Goal: Use online tool/utility: Utilize a website feature to perform a specific function

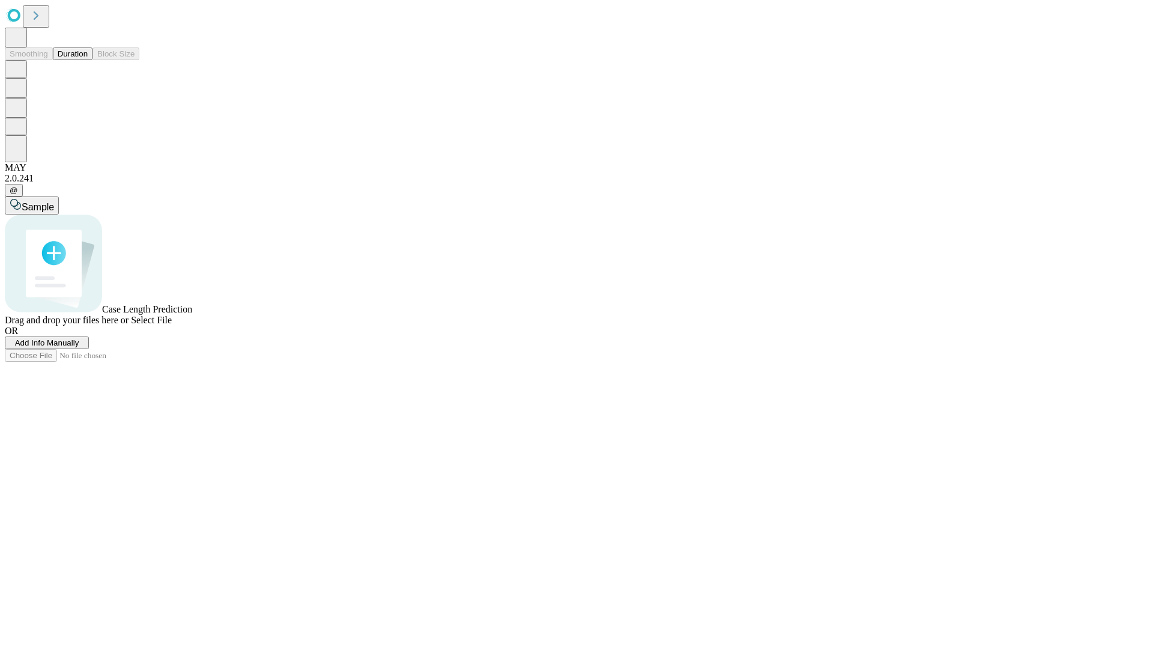
click at [79, 347] on span "Add Info Manually" at bounding box center [47, 342] width 64 height 9
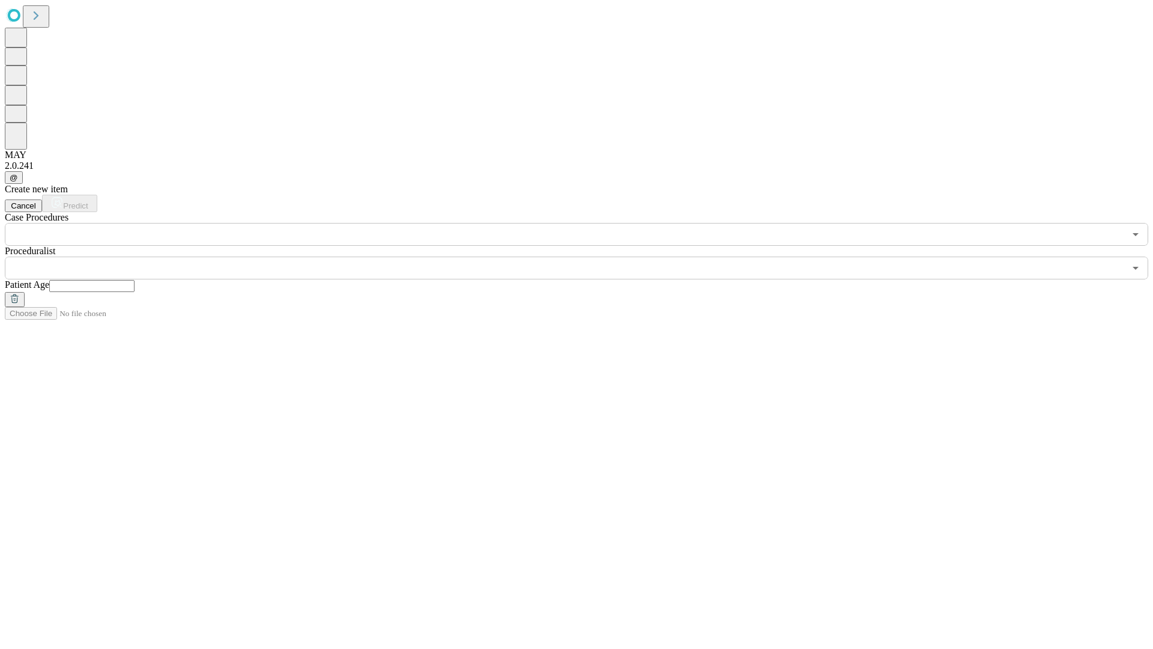
click at [135, 280] on input "text" at bounding box center [91, 286] width 85 height 12
type input "**"
click at [585, 257] on input "text" at bounding box center [565, 268] width 1120 height 23
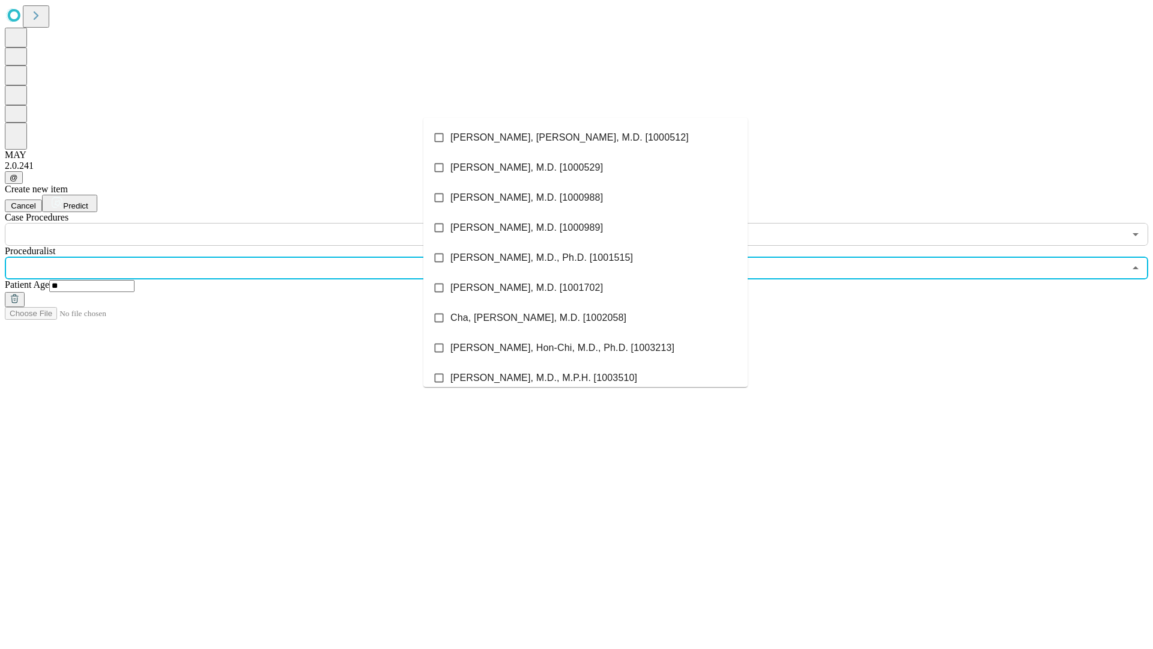
click at [586, 138] on li "[PERSON_NAME], [PERSON_NAME], M.D. [1000512]" at bounding box center [586, 138] width 324 height 30
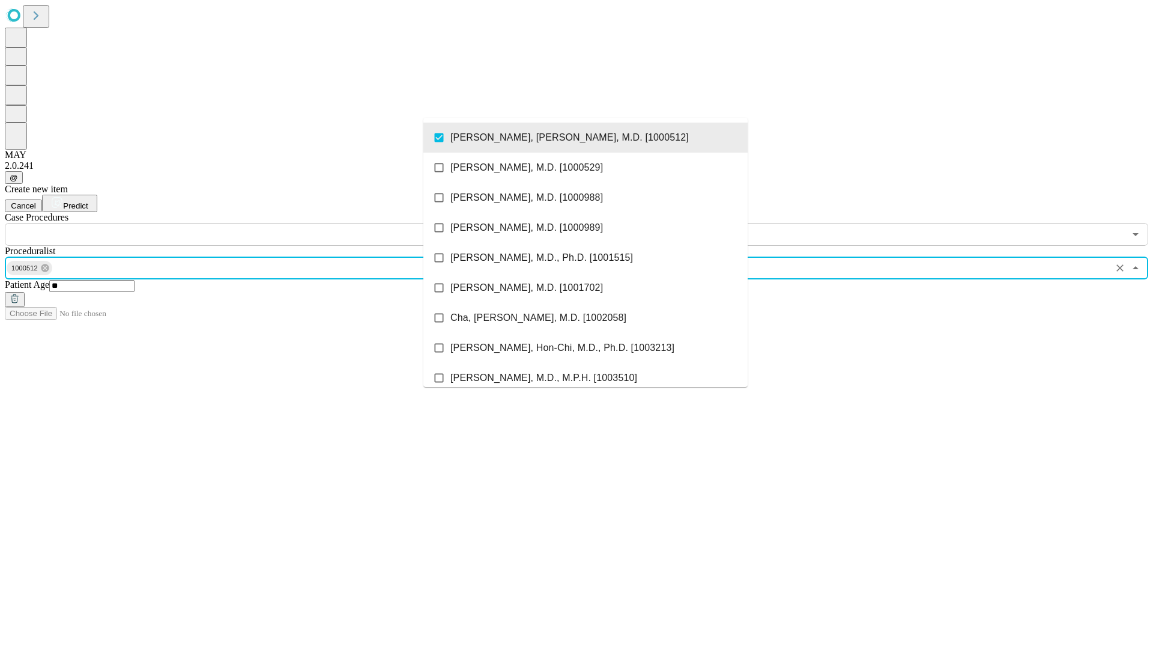
click at [252, 223] on input "text" at bounding box center [565, 234] width 1120 height 23
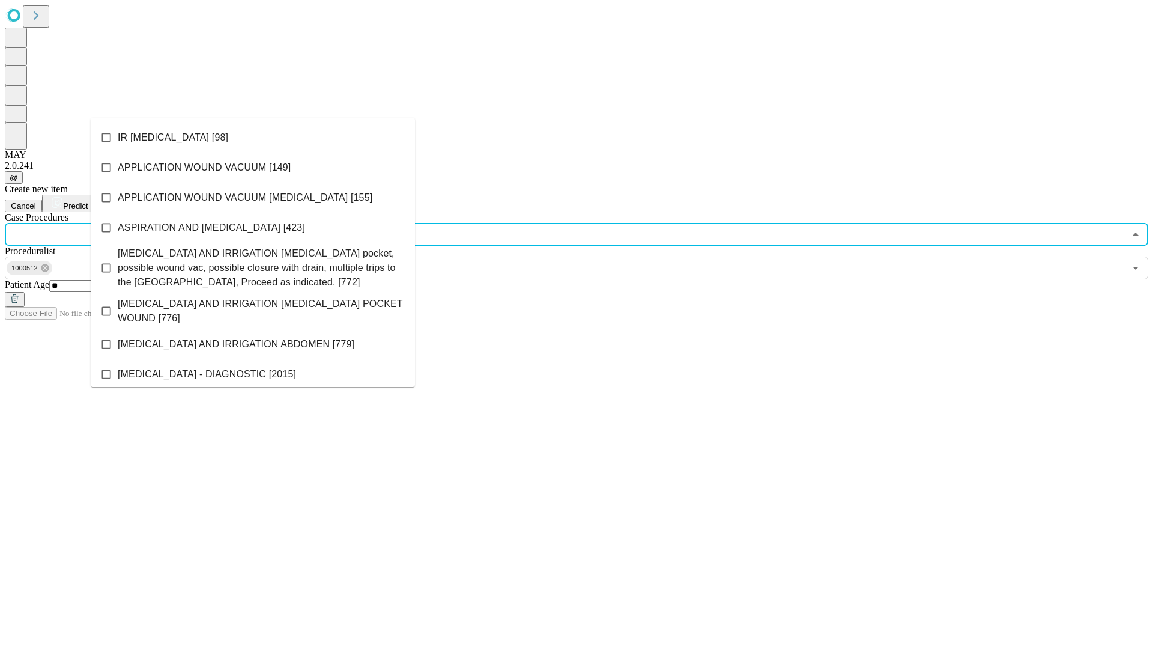
click at [253, 138] on li "IR [MEDICAL_DATA] [98]" at bounding box center [253, 138] width 324 height 30
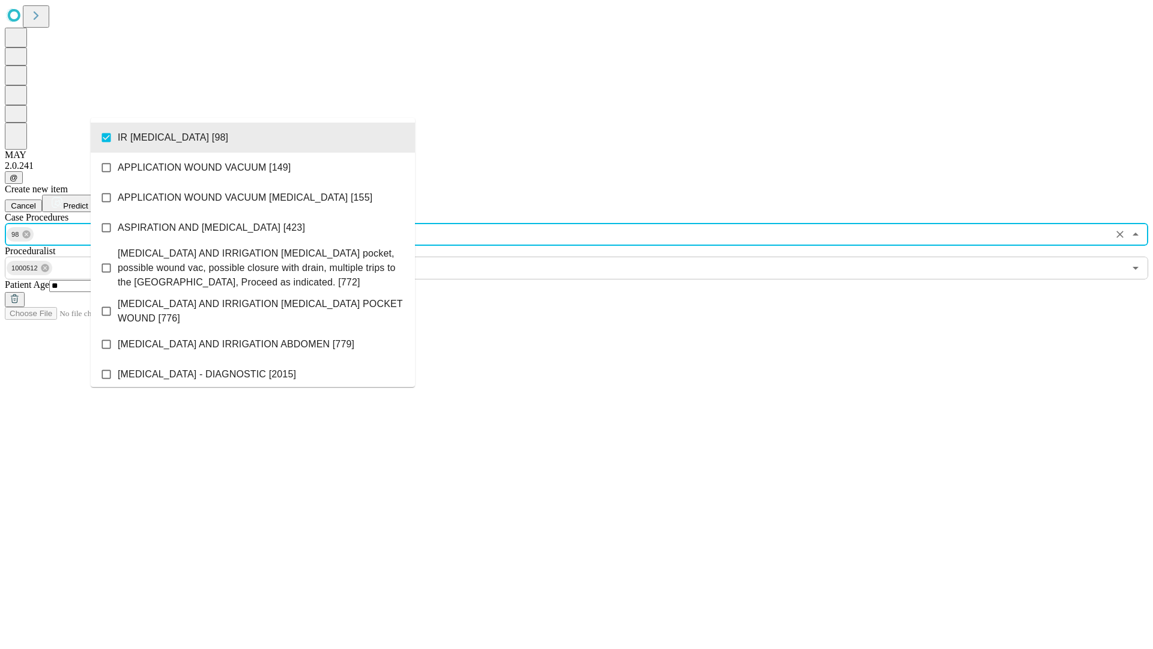
click at [88, 201] on span "Predict" at bounding box center [75, 205] width 25 height 9
